Goal: Task Accomplishment & Management: Use online tool/utility

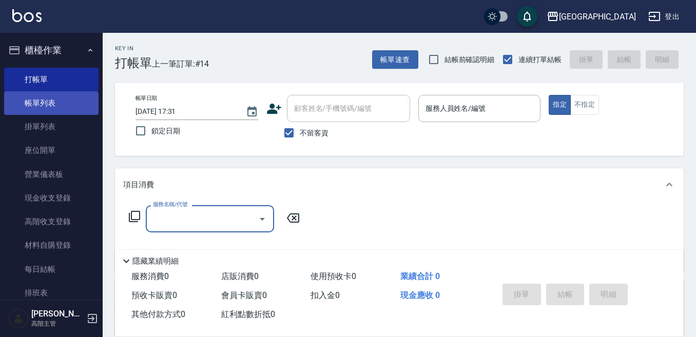
click at [65, 99] on link "帳單列表" at bounding box center [51, 103] width 94 height 24
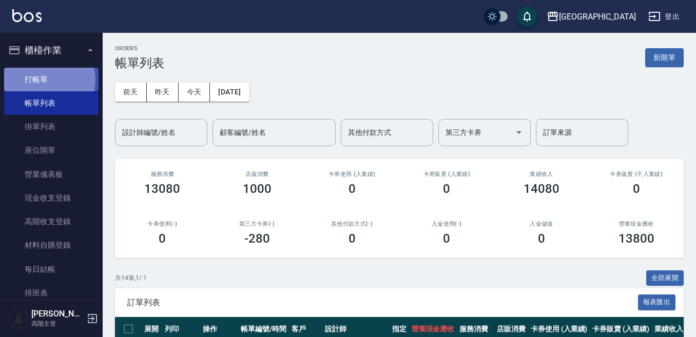
click at [44, 80] on link "打帳單" at bounding box center [51, 80] width 94 height 24
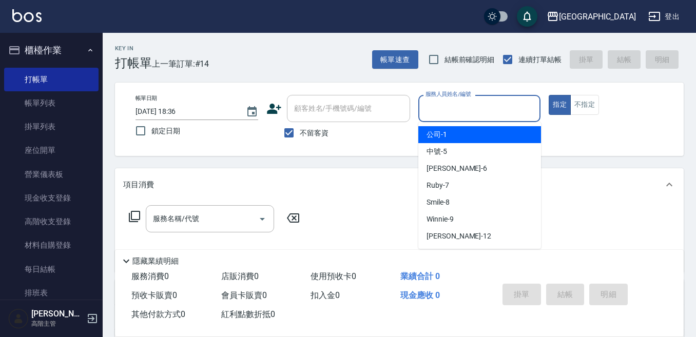
drag, startPoint x: 454, startPoint y: 111, endPoint x: 449, endPoint y: 102, distance: 10.3
click at [449, 102] on input "服務人員姓名/編號" at bounding box center [479, 109] width 113 height 18
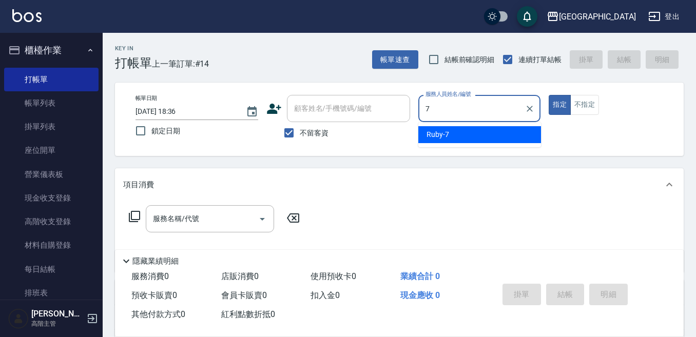
type input "7"
type button "true"
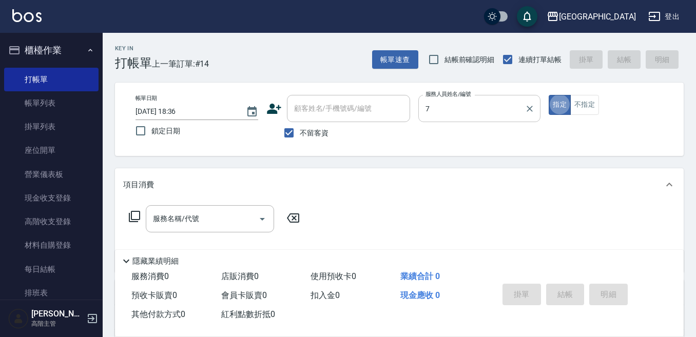
type input "Ruby-7"
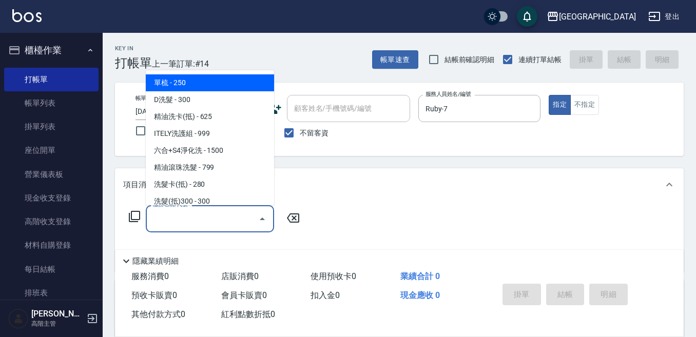
click at [189, 220] on input "服務名稱/代號" at bounding box center [202, 219] width 104 height 18
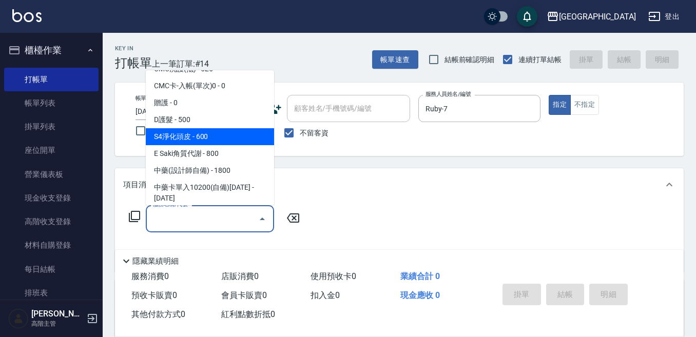
scroll to position [821, 0]
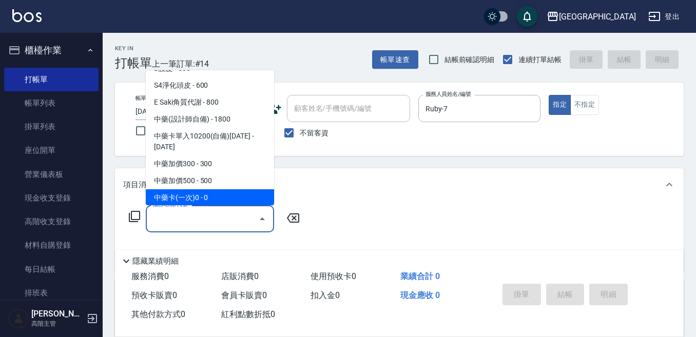
click at [222, 191] on span "中藥卡(一次)0 - 0" at bounding box center [210, 197] width 128 height 17
type input "中藥卡(一次)0(706)"
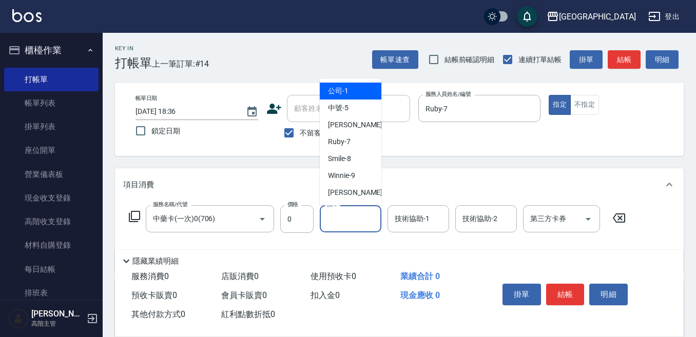
click at [338, 221] on input "洗-1" at bounding box center [350, 219] width 52 height 18
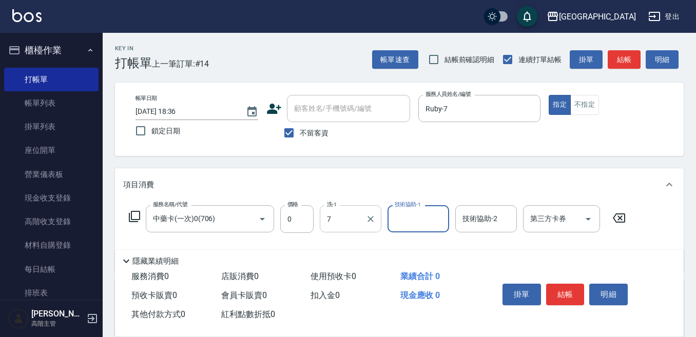
type input "Ruby-7"
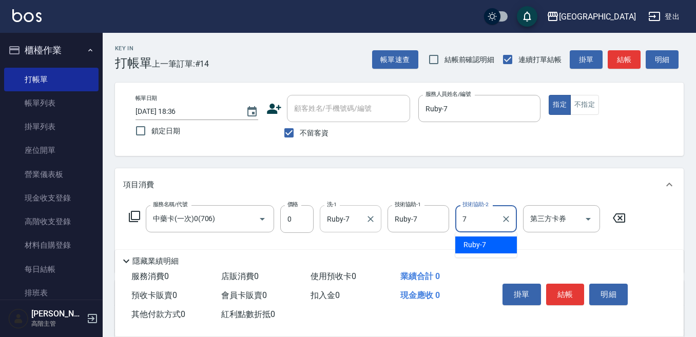
type input "Ruby-7"
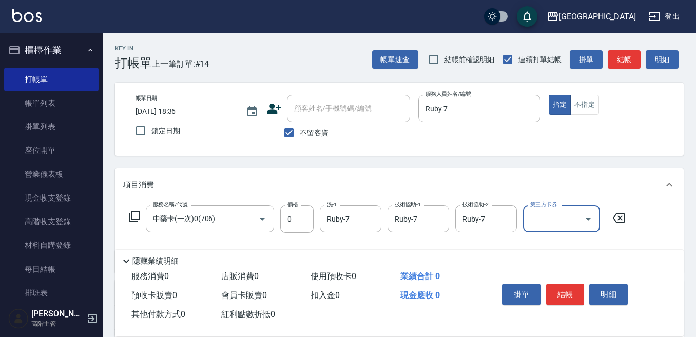
drag, startPoint x: 561, startPoint y: 206, endPoint x: 555, endPoint y: 209, distance: 7.1
click at [558, 208] on div "項目消費 服務名稱/代號 中藥卡(一次)0(706) 服務名稱/代號 價格 0 價格 洗-1 Ruby-7 洗-1 技術協助-1 Ruby-7 技術協助-1 …" at bounding box center [399, 220] width 569 height 104
click at [542, 219] on div "第三方卡券 第三方卡券" at bounding box center [561, 218] width 77 height 27
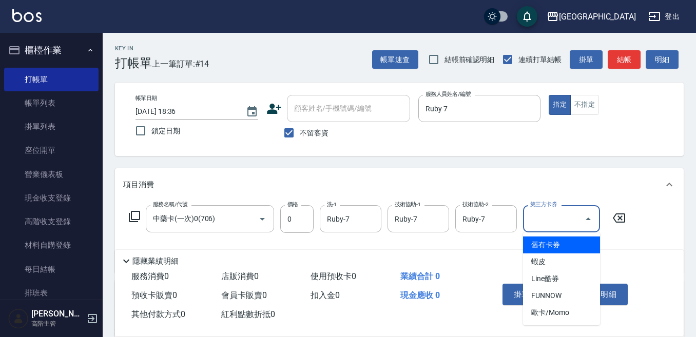
click at [544, 246] on span "舊有卡券" at bounding box center [561, 245] width 77 height 17
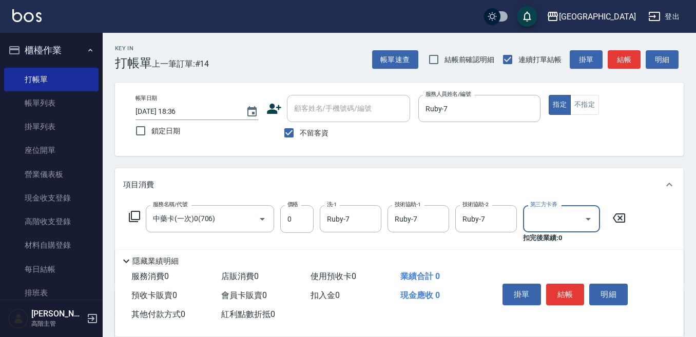
type input "舊有卡券"
click at [570, 292] on button "結帳" at bounding box center [565, 295] width 39 height 22
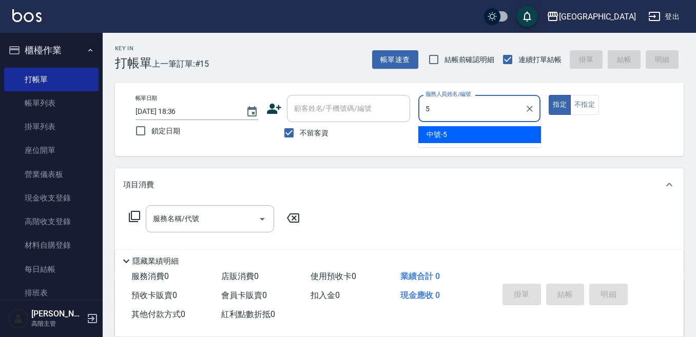
type input "中號-5"
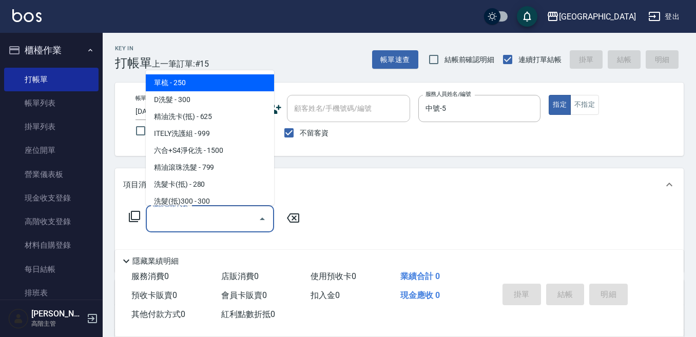
click at [216, 220] on input "服務名稱/代號" at bounding box center [202, 219] width 104 height 18
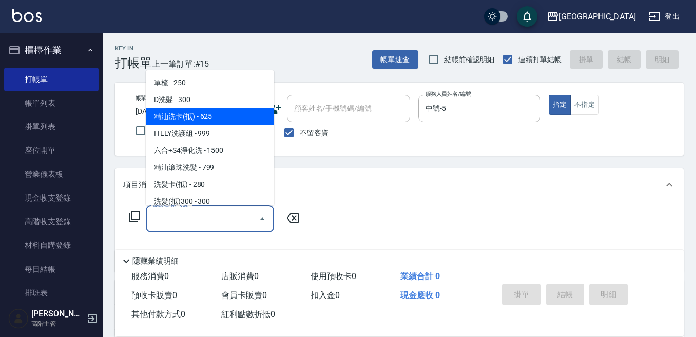
drag, startPoint x: 217, startPoint y: 118, endPoint x: 225, endPoint y: 118, distance: 8.2
click at [217, 118] on span "精油洗卡(抵) - 625" at bounding box center [210, 116] width 128 height 17
type input "精油洗卡(抵)(210)"
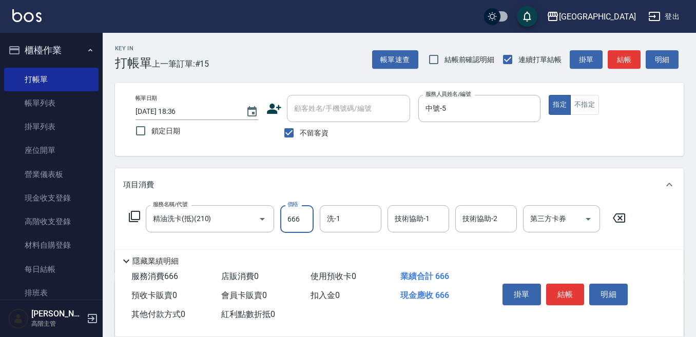
type input "666"
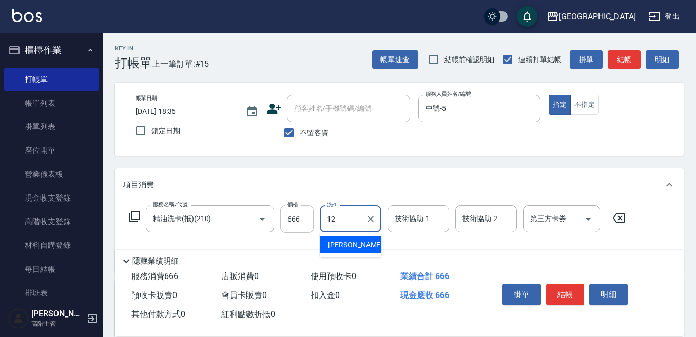
type input "[PERSON_NAME]-12"
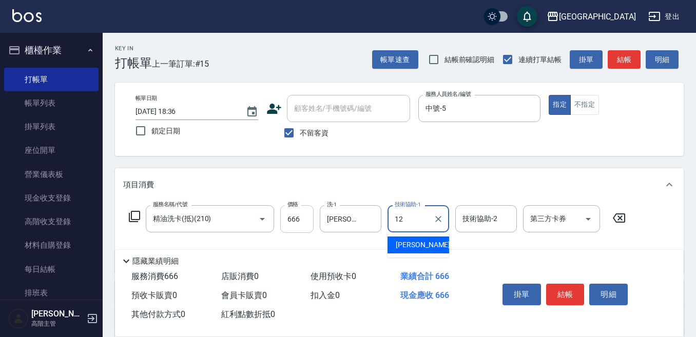
type input "[PERSON_NAME]-12"
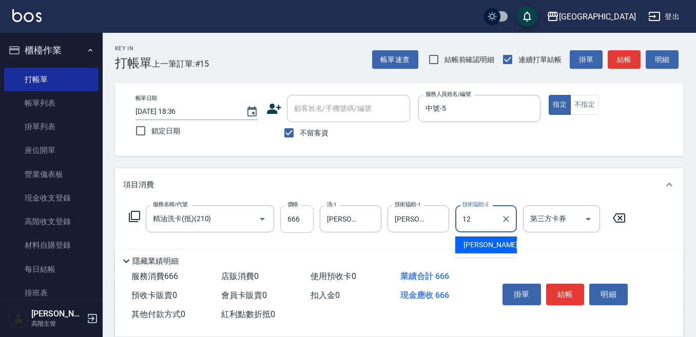
type input "[PERSON_NAME]-12"
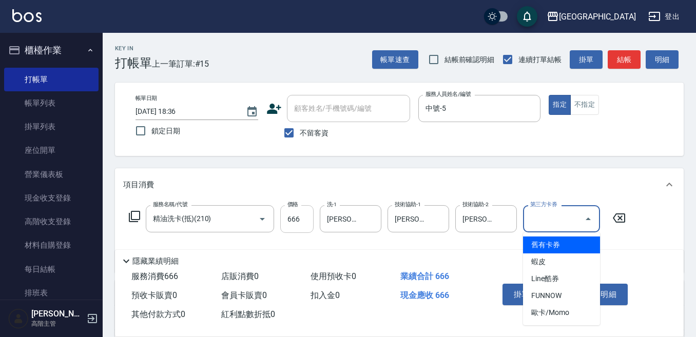
type input "舊有卡券"
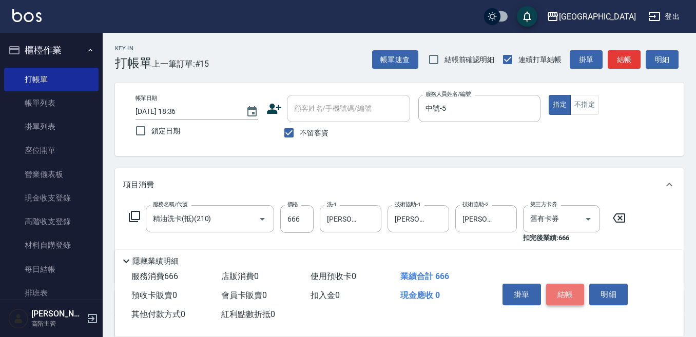
click at [567, 287] on button "結帳" at bounding box center [565, 295] width 39 height 22
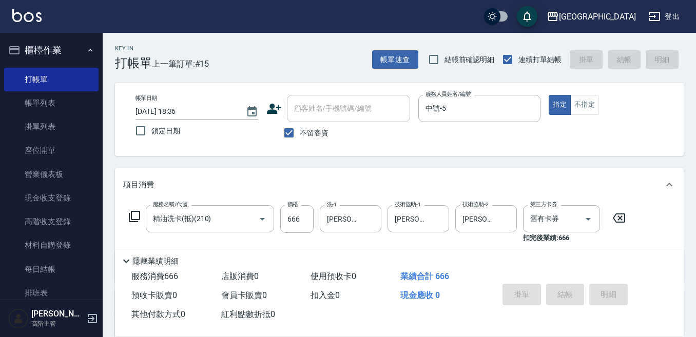
type input "[DATE] 18:37"
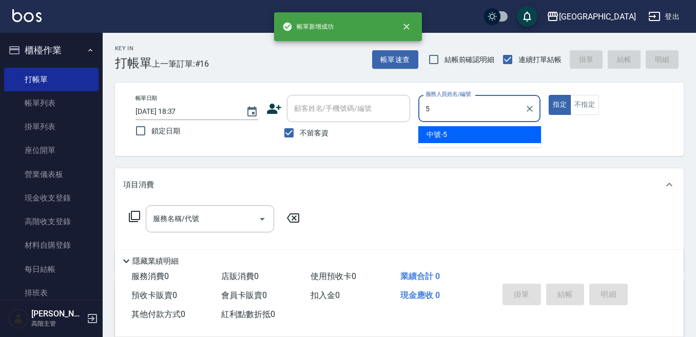
type input "中號-5"
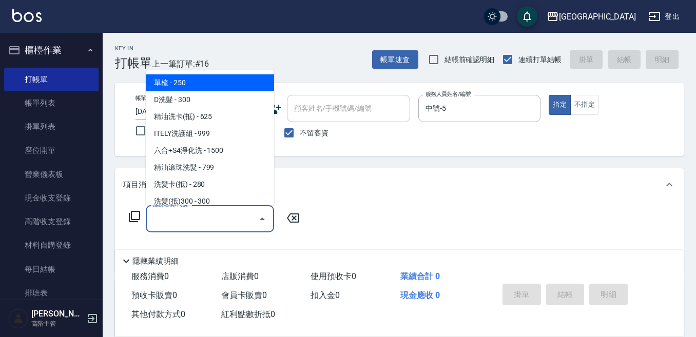
click at [194, 219] on input "服務名稱/代號" at bounding box center [202, 219] width 104 height 18
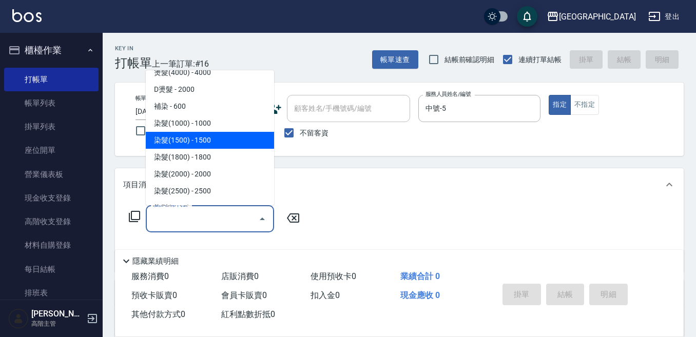
scroll to position [462, 0]
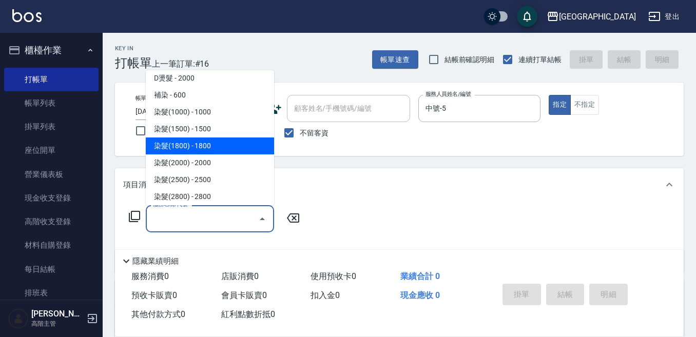
click at [209, 146] on span "染髮(1800) - 1800" at bounding box center [210, 146] width 128 height 17
type input "染髮(1800)(503)"
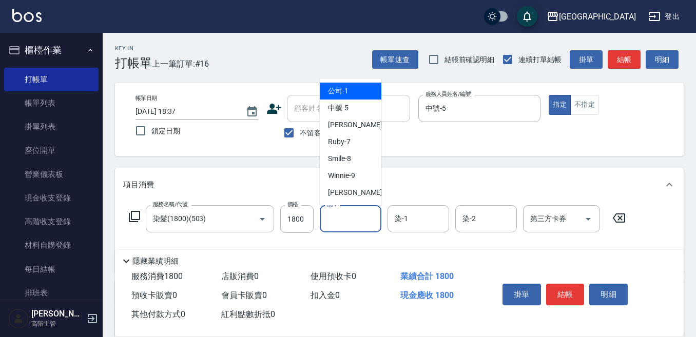
click at [328, 214] on div "洗-1 洗-1" at bounding box center [351, 218] width 62 height 27
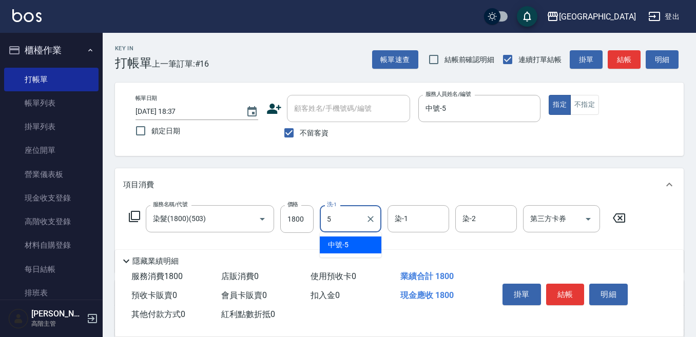
type input "中號-5"
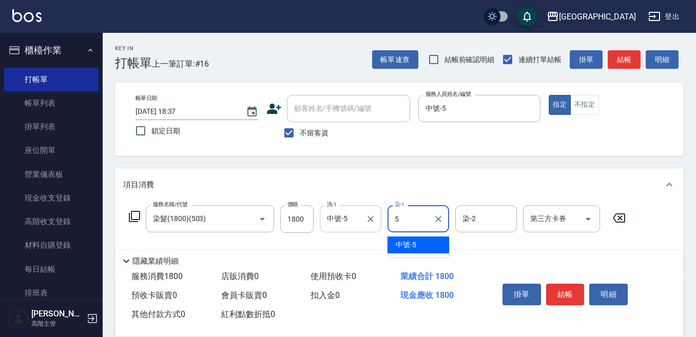
type input "中號-5"
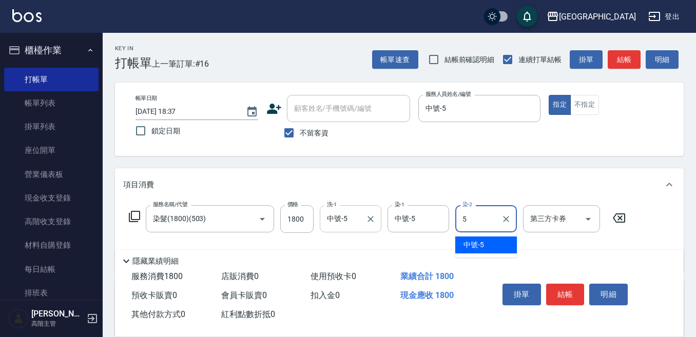
type input "中號-5"
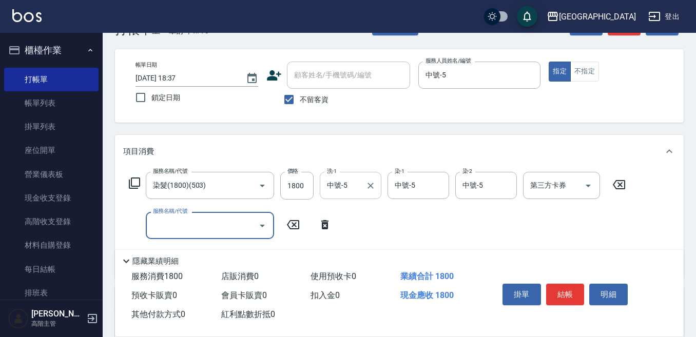
scroll to position [51, 0]
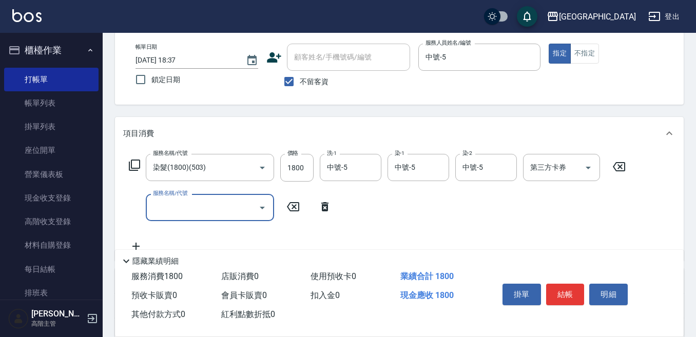
click at [176, 207] on input "服務名稱/代號" at bounding box center [202, 208] width 104 height 18
click at [176, 206] on input "服務名稱/代號" at bounding box center [202, 208] width 104 height 18
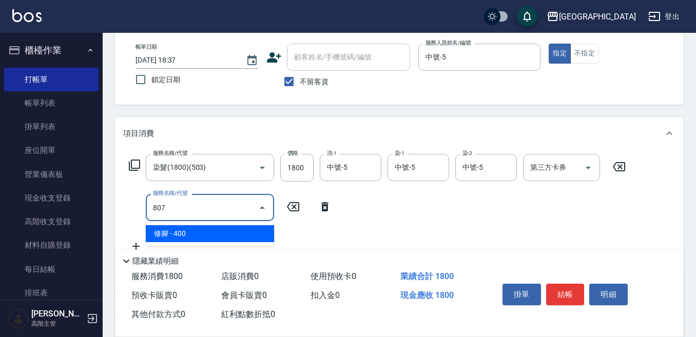
click at [174, 233] on span "修腳 - 400" at bounding box center [210, 233] width 128 height 17
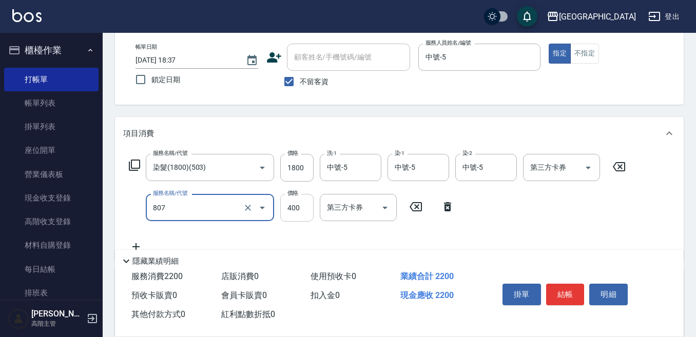
type input "修腳(807)"
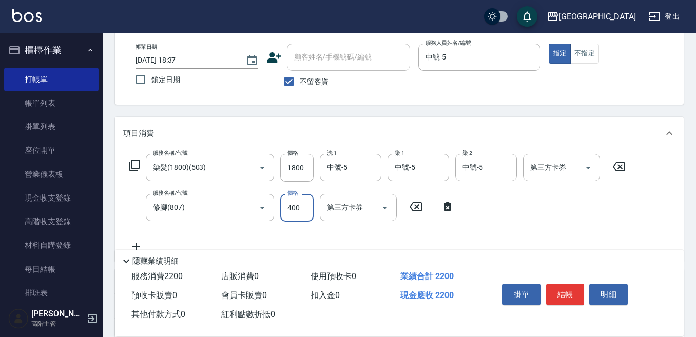
click at [300, 209] on input "400" at bounding box center [296, 208] width 33 height 28
click at [300, 209] on input "220" at bounding box center [296, 208] width 33 height 28
type input "200"
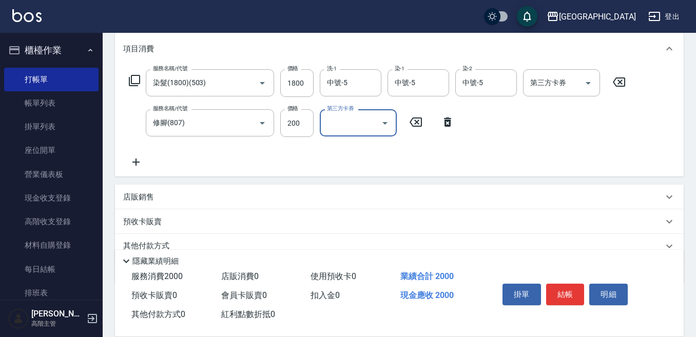
scroll to position [154, 0]
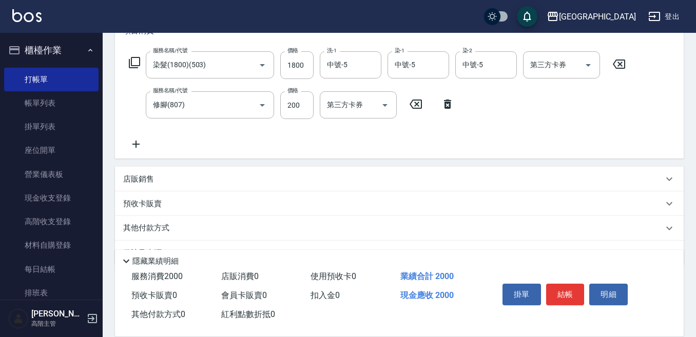
drag, startPoint x: 131, startPoint y: 179, endPoint x: 151, endPoint y: 190, distance: 22.8
click at [132, 179] on p "店販銷售" at bounding box center [138, 179] width 31 height 11
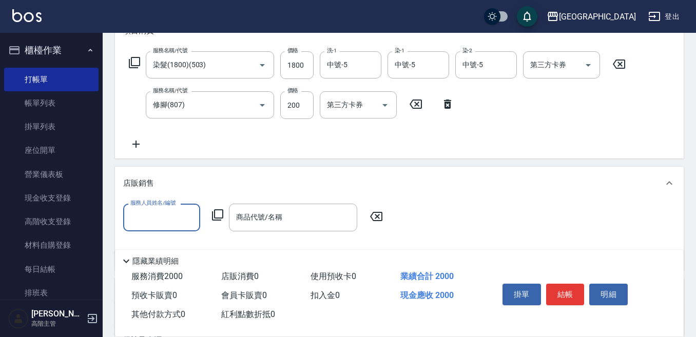
scroll to position [0, 0]
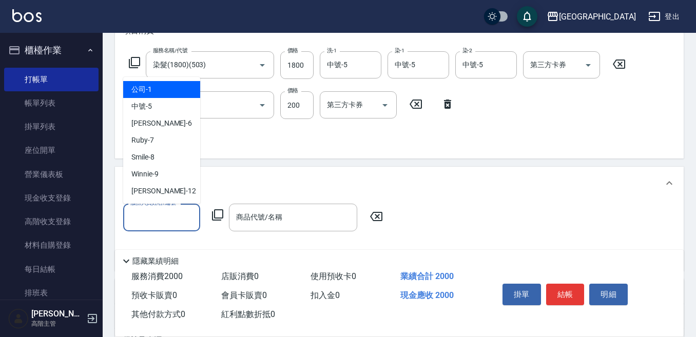
click at [143, 219] on input "服務人員姓名/編號" at bounding box center [162, 217] width 68 height 18
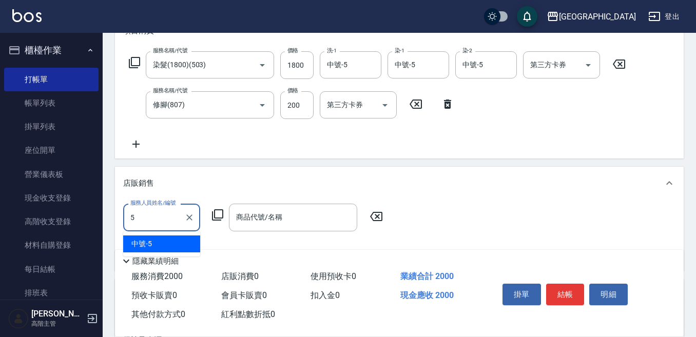
type input "中號-5"
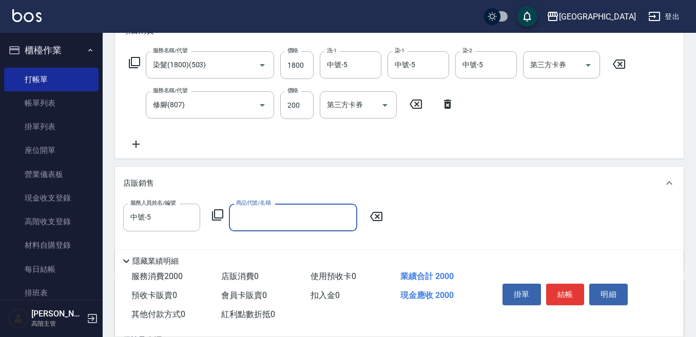
click at [217, 214] on icon at bounding box center [218, 215] width 12 height 12
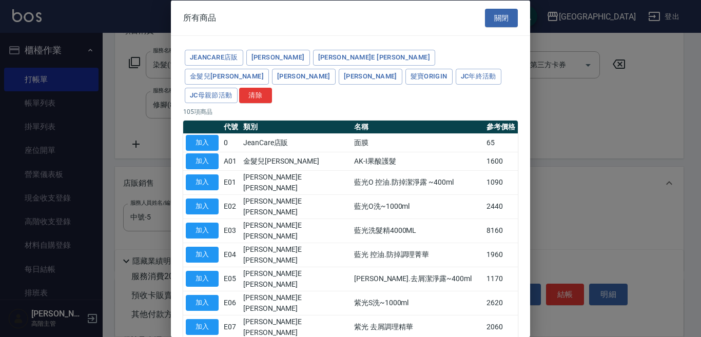
type input "[PERSON_NAME]防護精華-10ml"
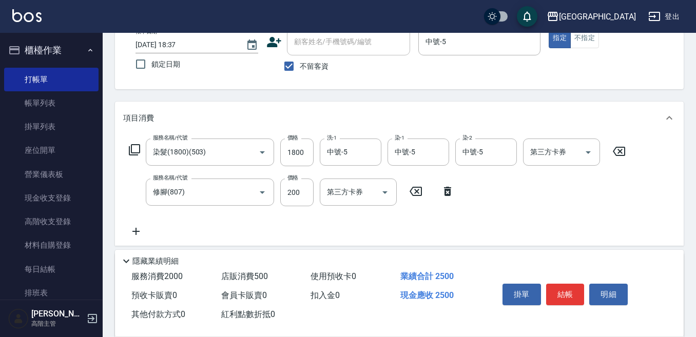
scroll to position [51, 0]
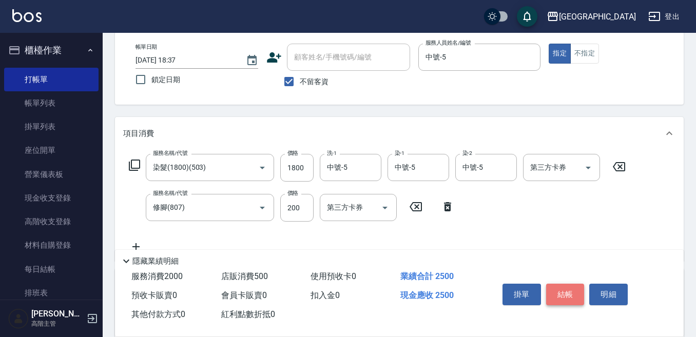
click at [569, 289] on button "結帳" at bounding box center [565, 295] width 39 height 22
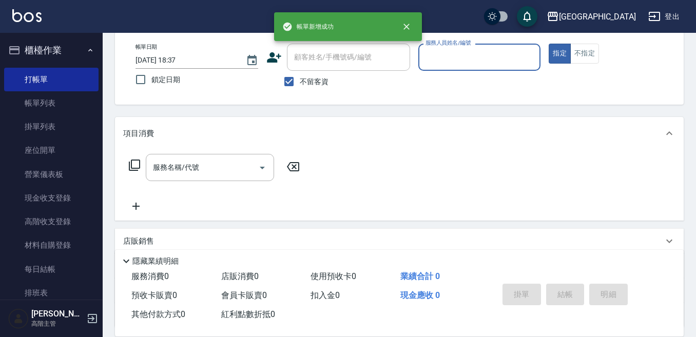
scroll to position [0, 0]
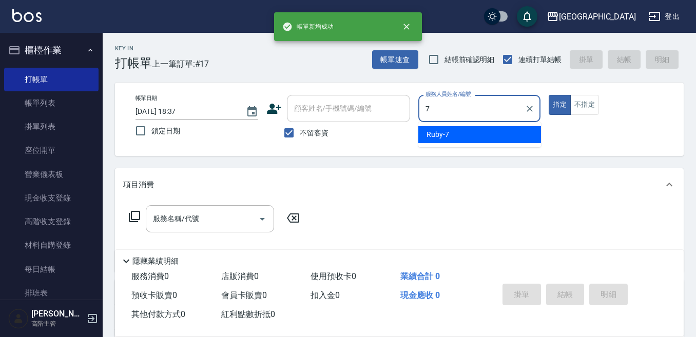
type input "Ruby-7"
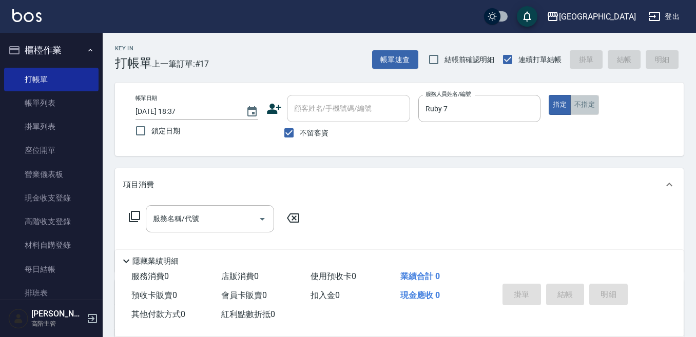
drag, startPoint x: 580, startPoint y: 106, endPoint x: 572, endPoint y: 109, distance: 8.0
click at [574, 109] on button "不指定" at bounding box center [584, 105] width 29 height 20
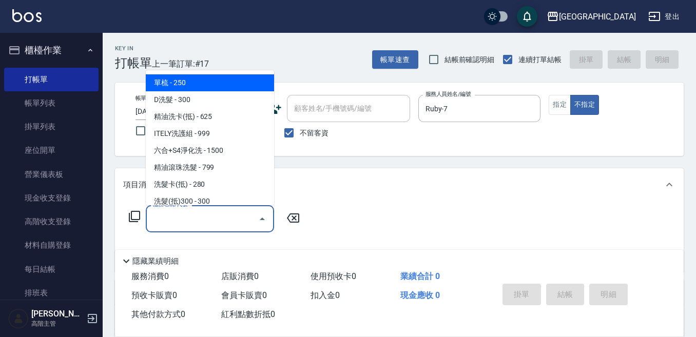
click at [199, 214] on input "服務名稱/代號" at bounding box center [202, 219] width 104 height 18
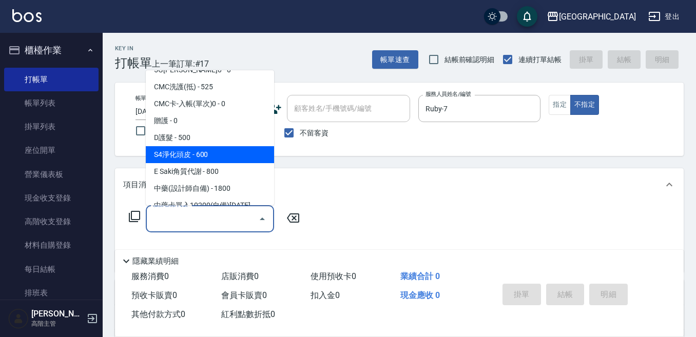
scroll to position [770, 0]
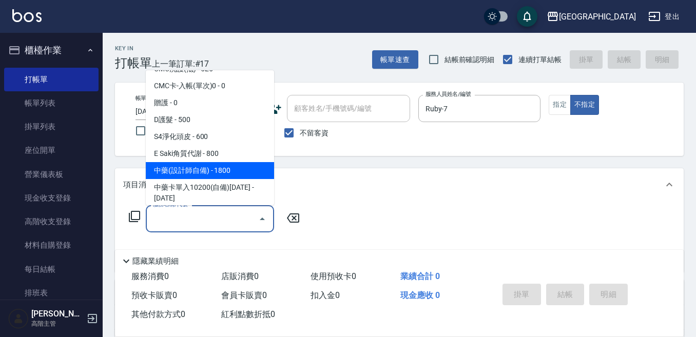
click at [217, 164] on span "中藥(設計師自備) - 1800" at bounding box center [210, 170] width 128 height 17
type input "中藥(設計師自備)(702)"
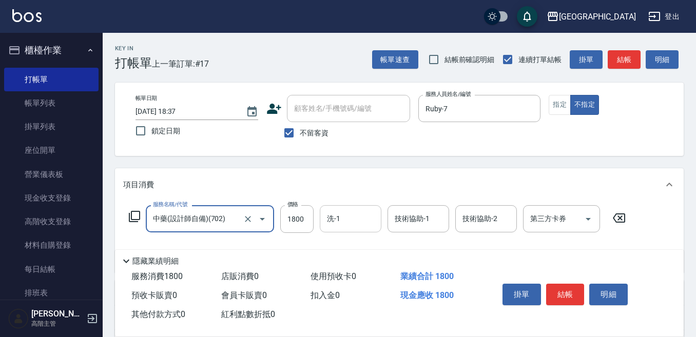
click at [342, 220] on input "洗-1" at bounding box center [350, 219] width 52 height 18
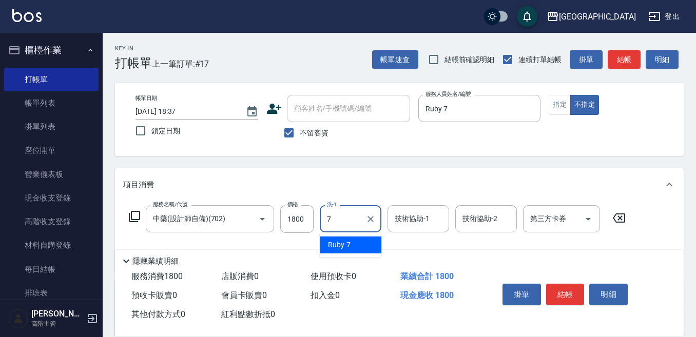
type input "Ruby-7"
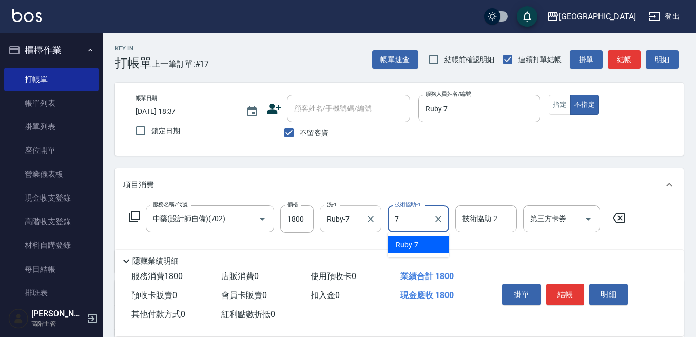
type input "Ruby-7"
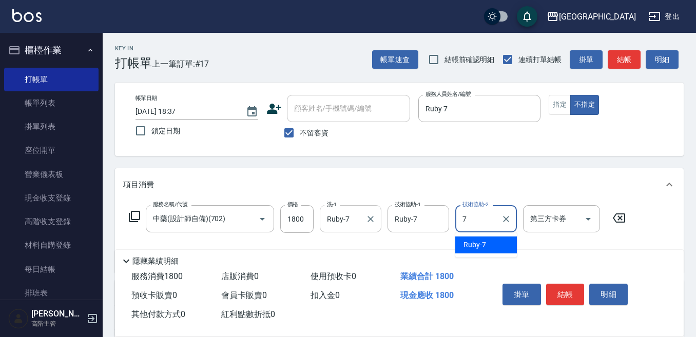
type input "Ruby-7"
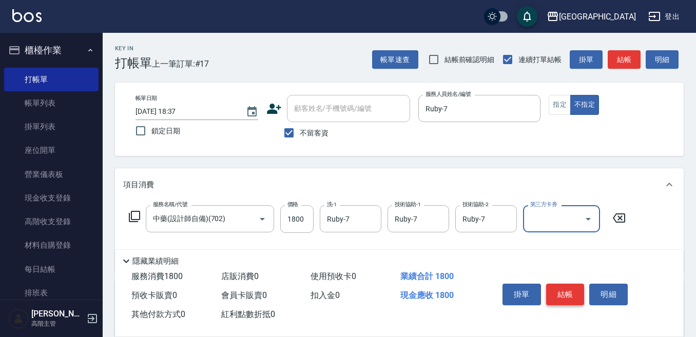
click at [560, 287] on button "結帳" at bounding box center [565, 295] width 39 height 22
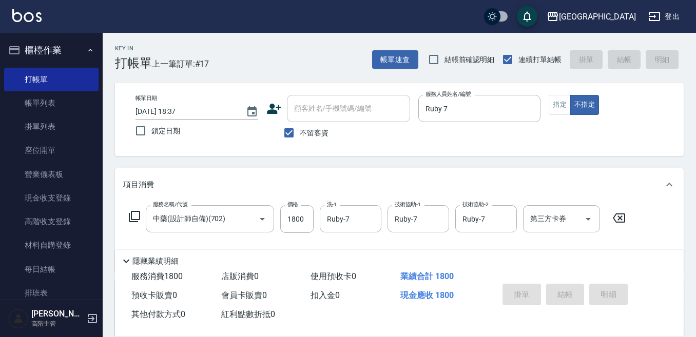
type input "[DATE] 18:38"
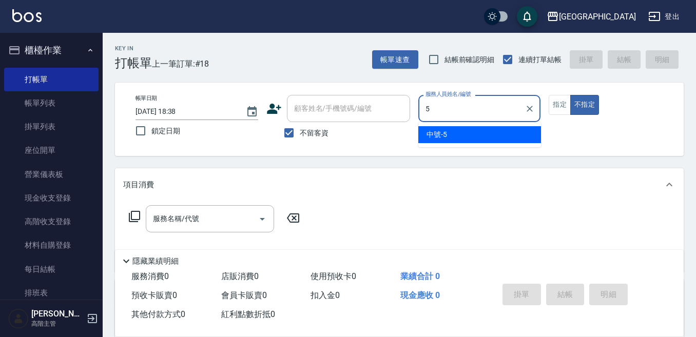
type input "中號-5"
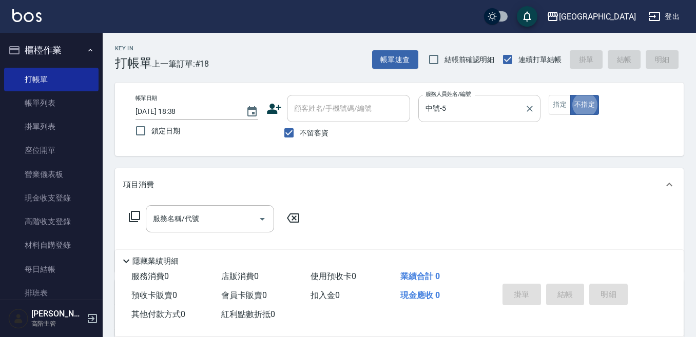
type button "false"
drag, startPoint x: 562, startPoint y: 108, endPoint x: 551, endPoint y: 101, distance: 12.8
click at [559, 103] on button "指定" at bounding box center [560, 105] width 22 height 20
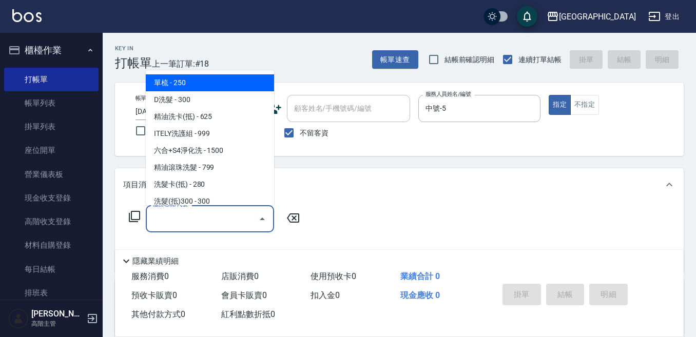
click at [210, 214] on input "服務名稱/代號" at bounding box center [202, 219] width 104 height 18
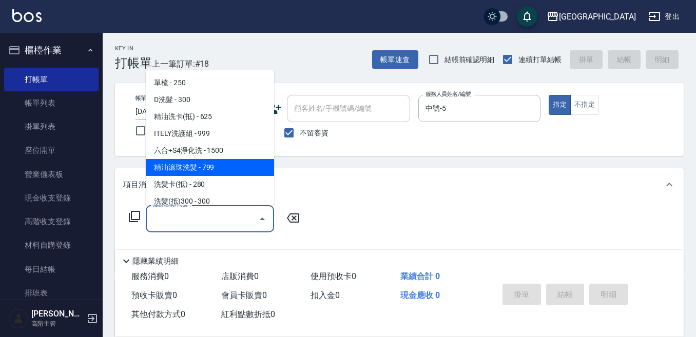
drag, startPoint x: 211, startPoint y: 164, endPoint x: 226, endPoint y: 165, distance: 15.5
click at [212, 163] on span "精油滾珠洗髮 - 799" at bounding box center [210, 167] width 128 height 17
type input "精油滾珠洗髮(220)"
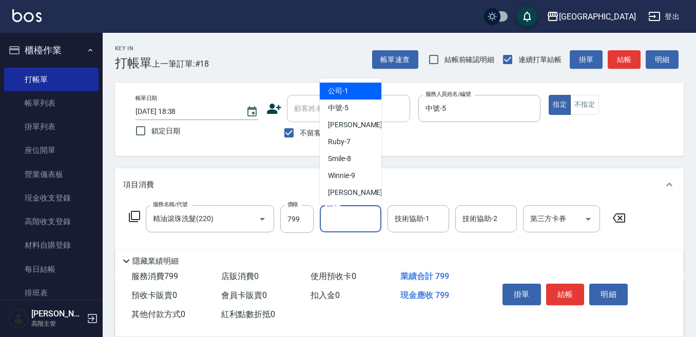
click at [341, 224] on input "洗-1" at bounding box center [350, 219] width 52 height 18
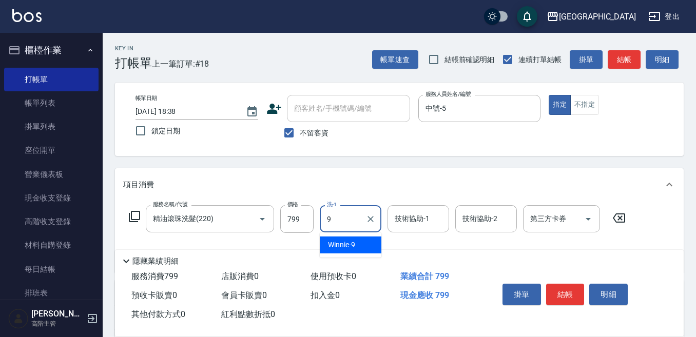
type input "Winnie-9"
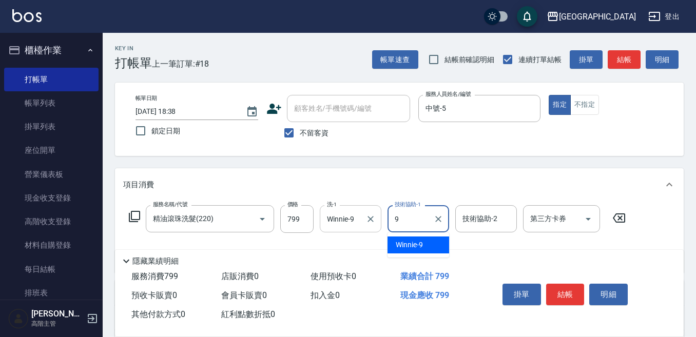
type input "Winnie-9"
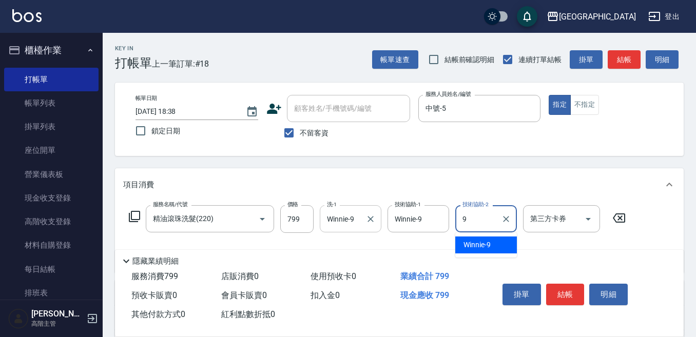
type input "Winnie-9"
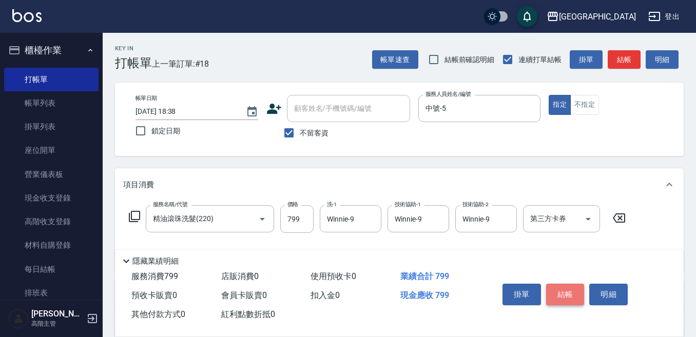
click at [561, 292] on button "結帳" at bounding box center [565, 295] width 39 height 22
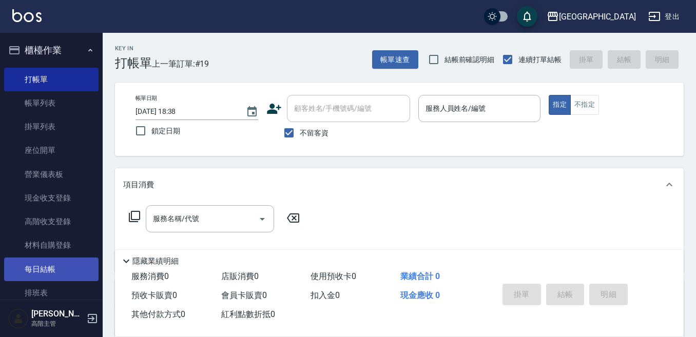
click at [32, 262] on link "每日結帳" at bounding box center [51, 270] width 94 height 24
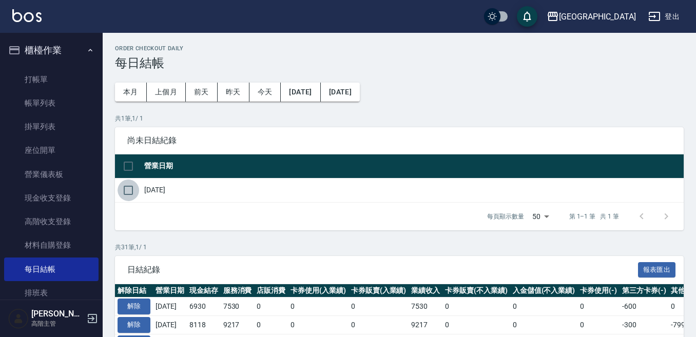
click at [129, 190] on input "checkbox" at bounding box center [129, 191] width 22 height 22
checkbox input "true"
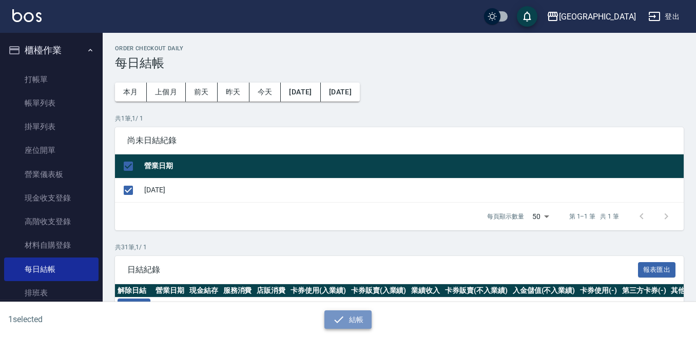
click at [339, 321] on icon "button" at bounding box center [338, 319] width 9 height 7
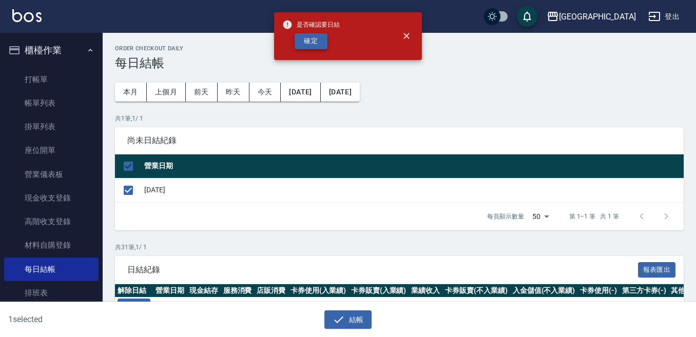
click at [314, 43] on button "確定" at bounding box center [311, 41] width 33 height 16
checkbox input "false"
